Goal: Task Accomplishment & Management: Manage account settings

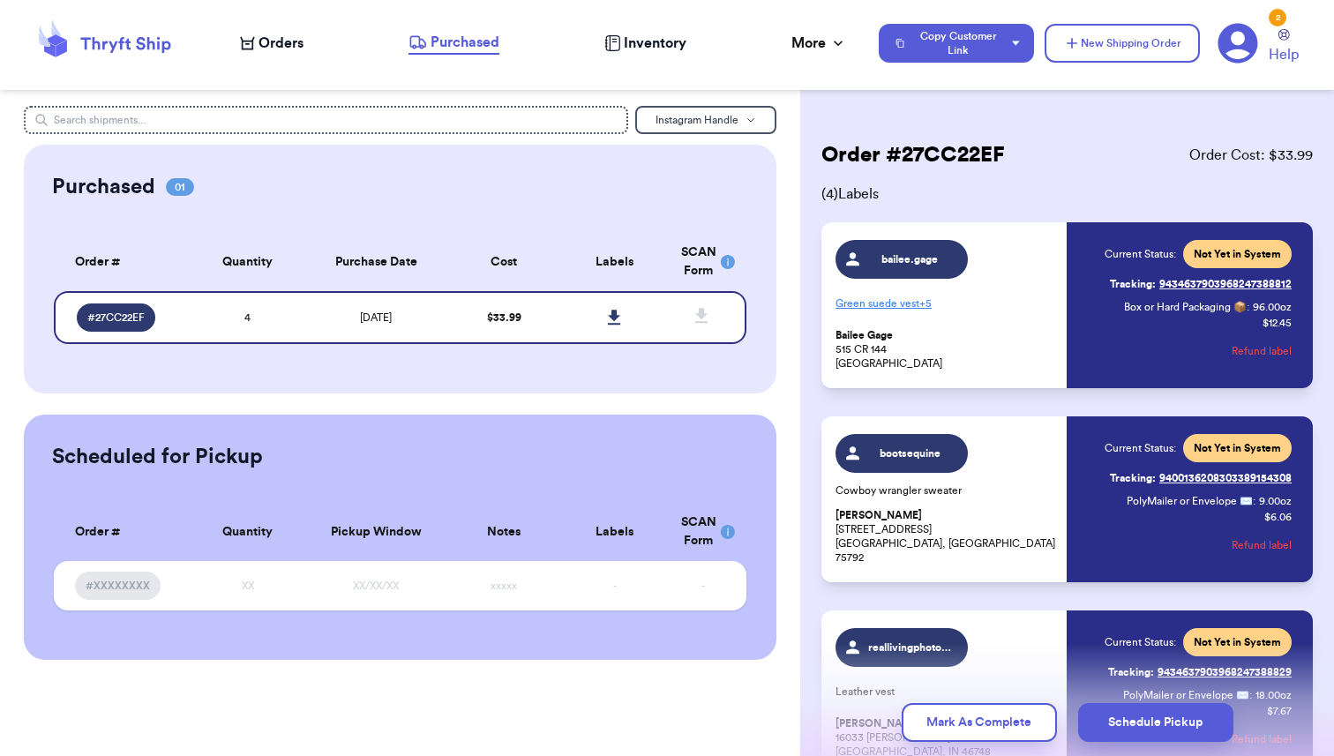
click at [271, 36] on span "Orders" at bounding box center [280, 43] width 45 height 21
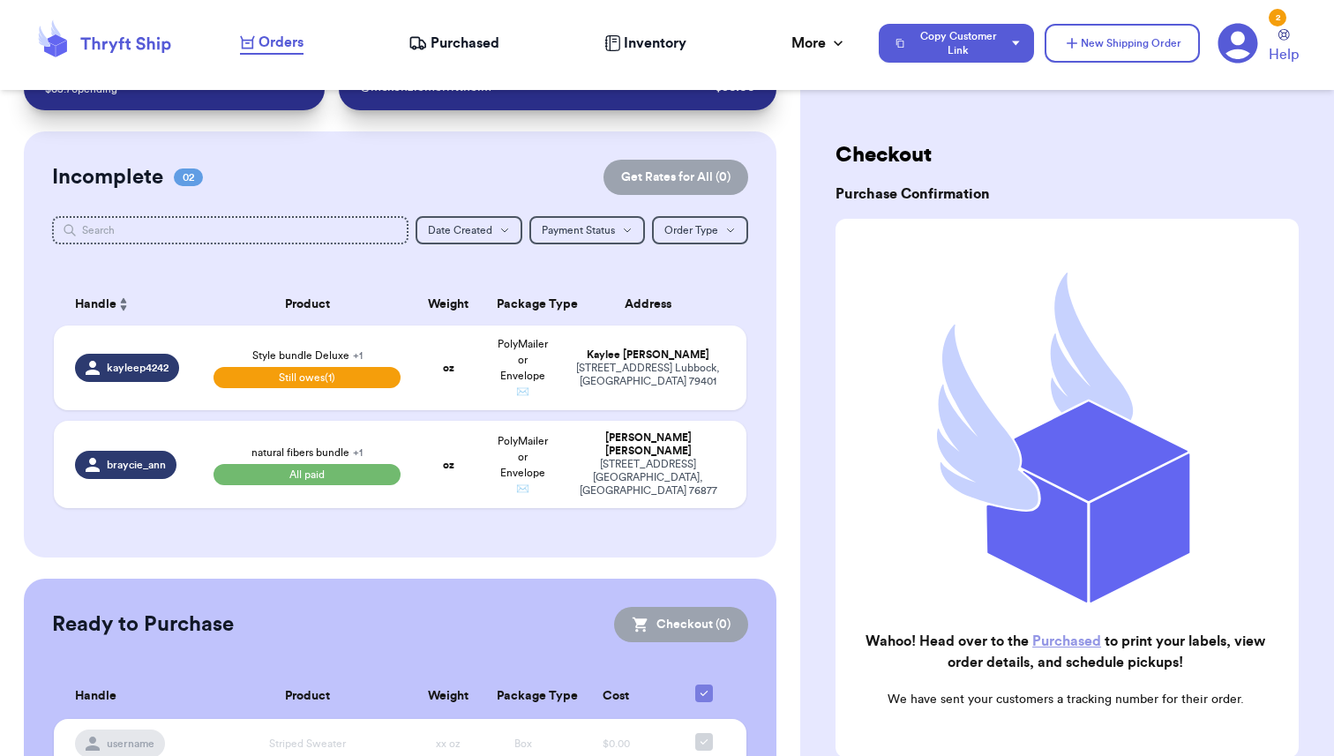
scroll to position [171, 0]
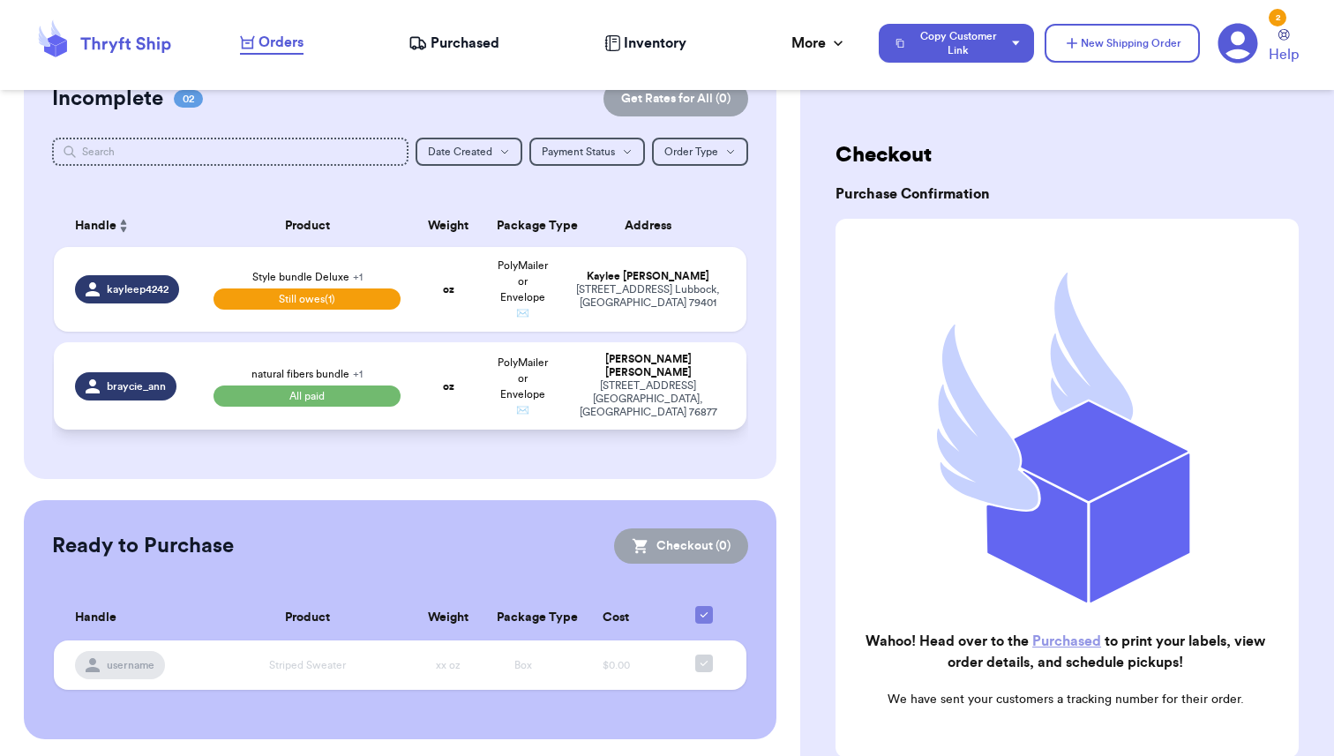
click at [309, 359] on td "natural fibers bundle + 1 All paid" at bounding box center [307, 385] width 208 height 87
select select "paid"
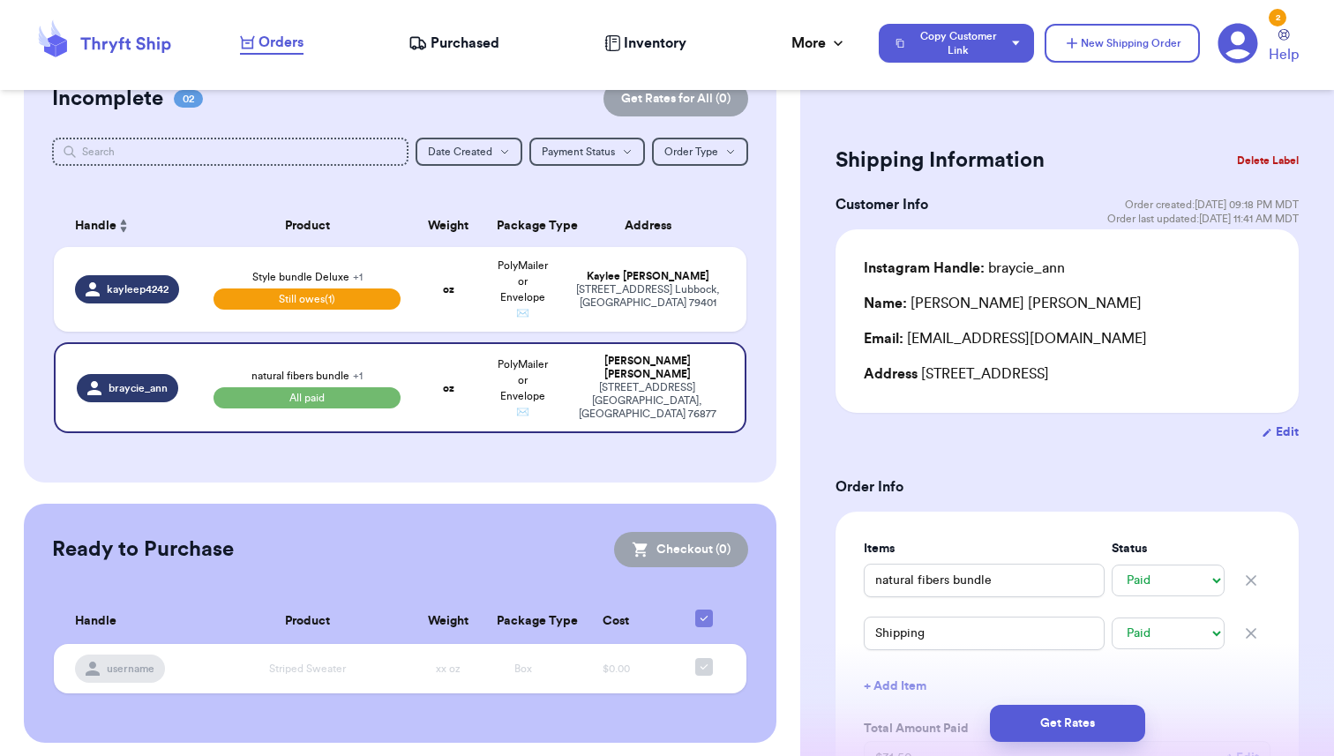
click at [1260, 157] on button "Delete Label" at bounding box center [1268, 160] width 76 height 39
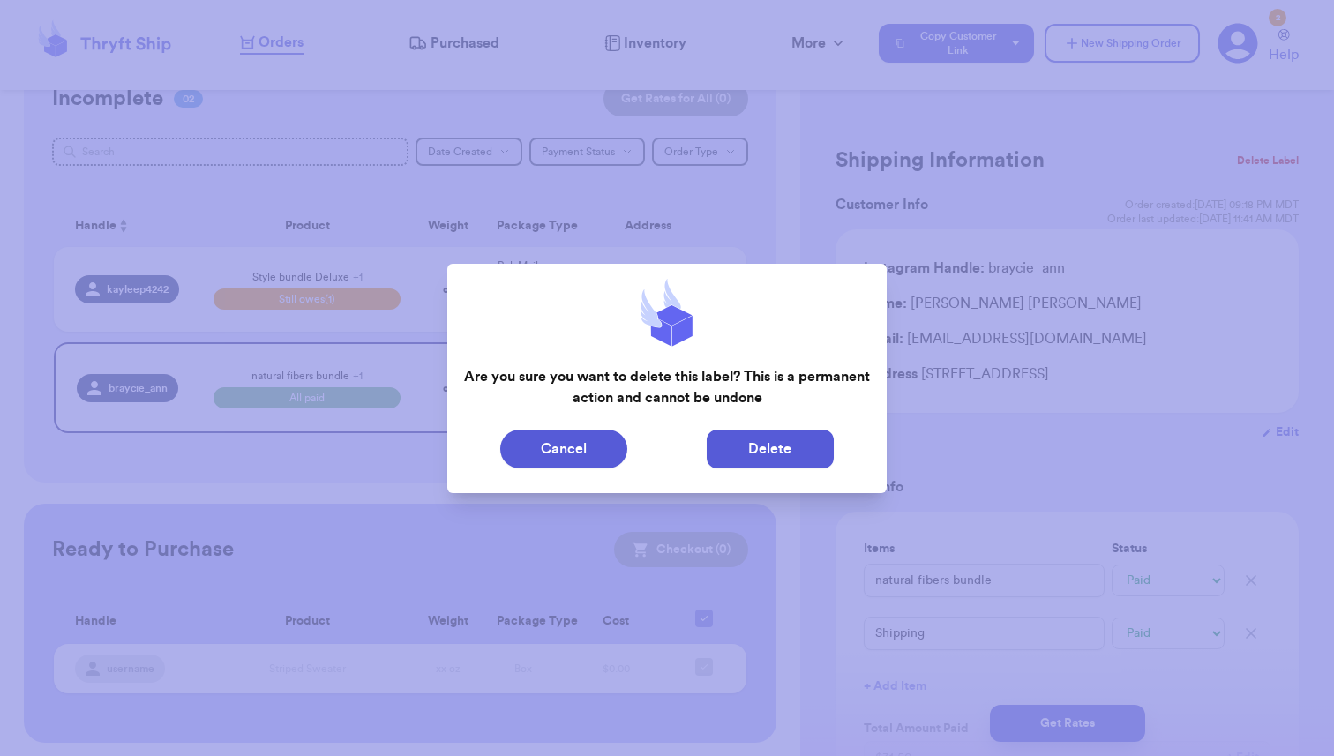
click at [762, 448] on button "Delete" at bounding box center [769, 449] width 127 height 39
type input "Style bundle Deluxe"
select select "unpaid"
type input "120"
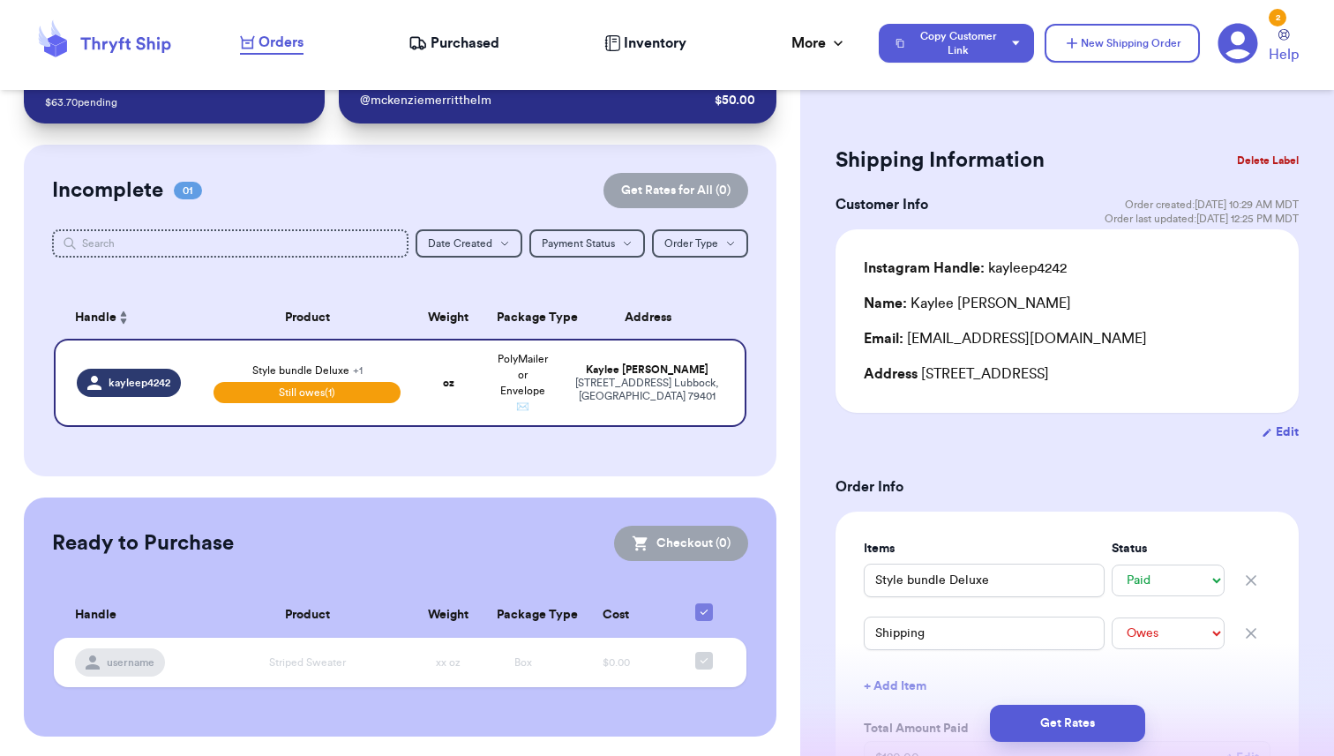
scroll to position [0, 0]
